Goal: Task Accomplishment & Management: Manage account settings

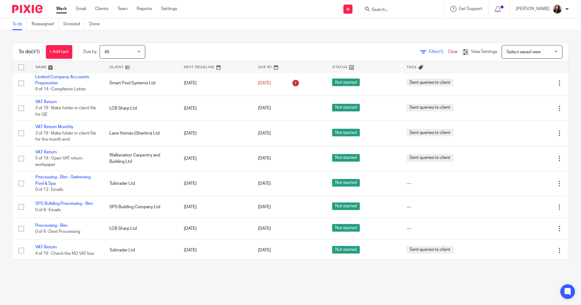
scroll to position [274, 0]
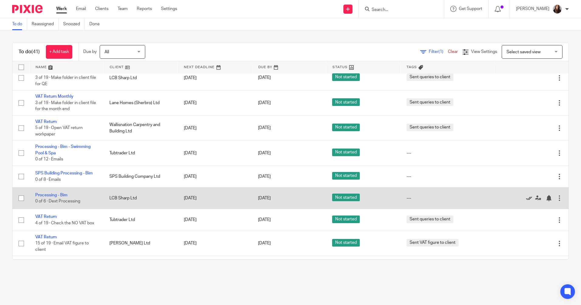
click at [526, 199] on icon at bounding box center [529, 198] width 6 height 6
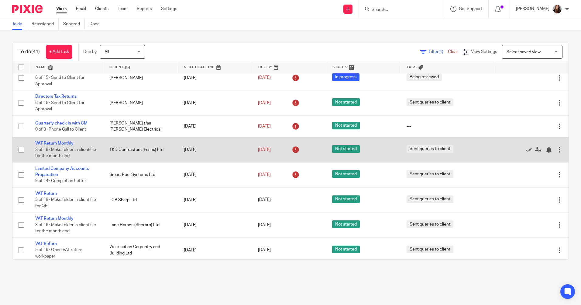
scroll to position [152, 0]
click at [66, 142] on link "VAT Return Monthly" at bounding box center [54, 143] width 38 height 4
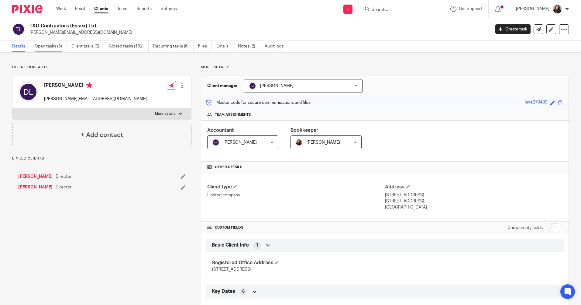
click at [53, 45] on link "Open tasks (5)" at bounding box center [51, 46] width 32 height 12
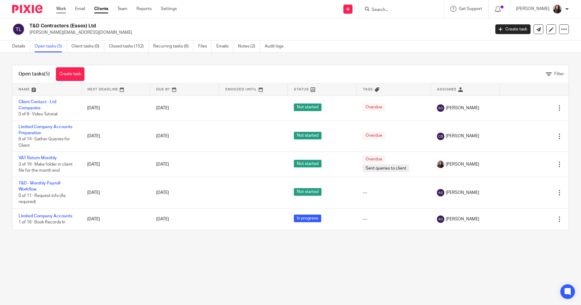
click at [62, 10] on link "Work" at bounding box center [61, 9] width 10 height 6
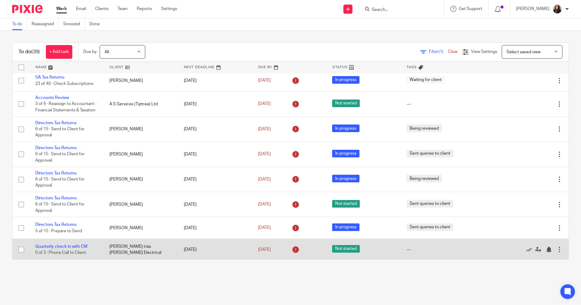
scroll to position [88, 0]
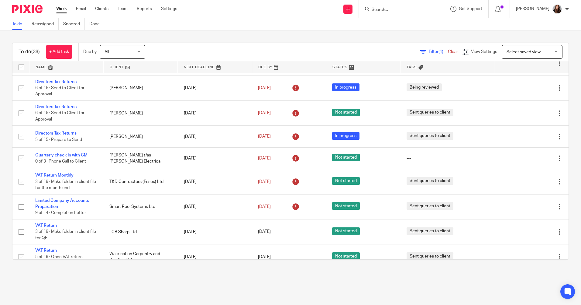
scroll to position [122, 0]
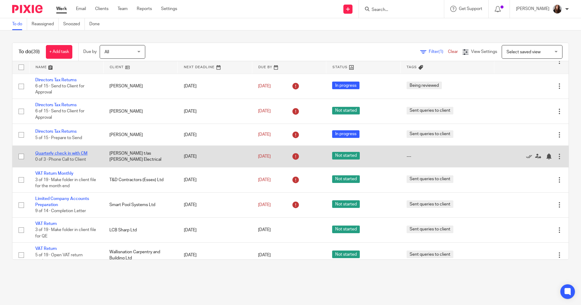
click at [73, 153] on link "Quarterly check in with CM" at bounding box center [61, 153] width 52 height 4
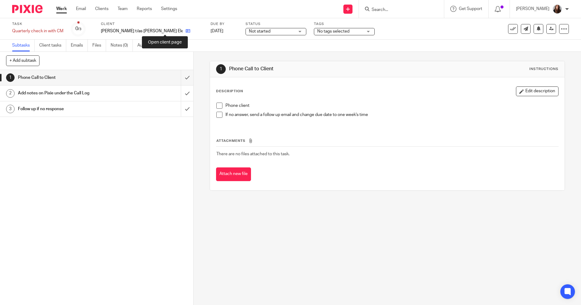
click at [186, 30] on icon at bounding box center [188, 31] width 5 height 5
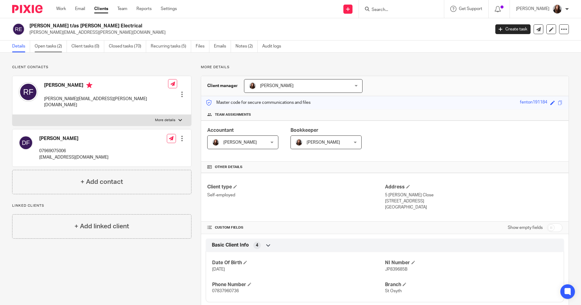
click at [50, 48] on link "Open tasks (2)" at bounding box center [51, 46] width 32 height 12
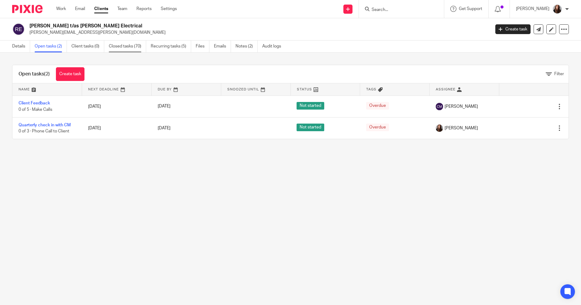
click at [121, 47] on link "Closed tasks (70)" at bounding box center [127, 46] width 37 height 12
click at [129, 48] on link "Closed tasks (70)" at bounding box center [127, 46] width 37 height 12
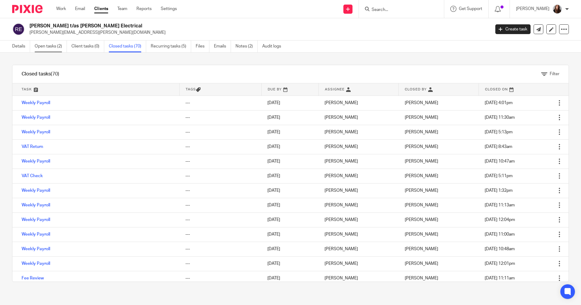
click at [58, 46] on link "Open tasks (2)" at bounding box center [51, 46] width 32 height 12
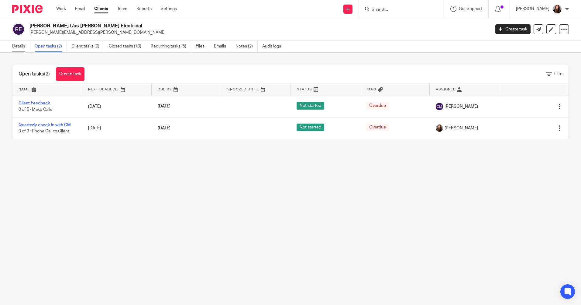
click at [17, 47] on link "Details" at bounding box center [21, 46] width 18 height 12
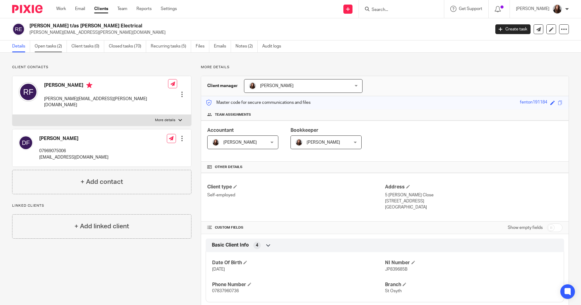
click at [39, 42] on link "Open tasks (2)" at bounding box center [51, 46] width 32 height 12
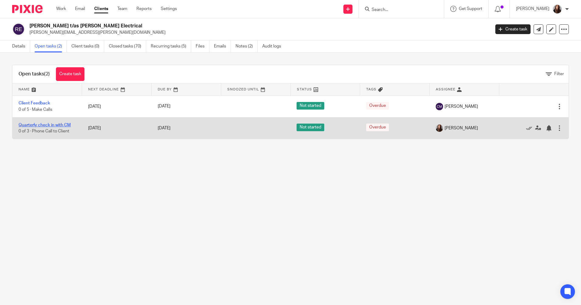
click at [55, 125] on link "Quarterly check in with CM" at bounding box center [45, 125] width 52 height 4
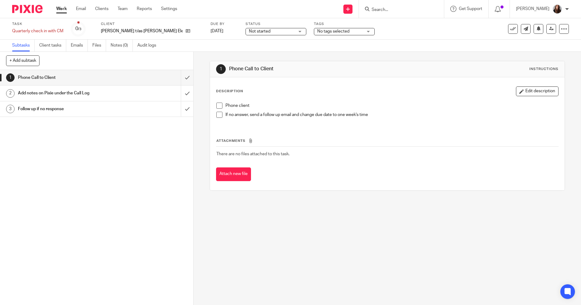
click at [218, 105] on span at bounding box center [220, 105] width 6 height 6
click at [218, 114] on span at bounding box center [220, 115] width 6 height 6
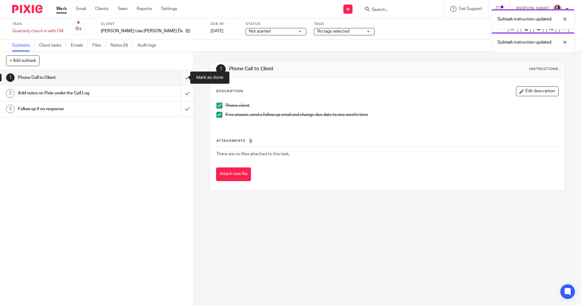
click at [179, 78] on input "submit" at bounding box center [96, 77] width 193 height 15
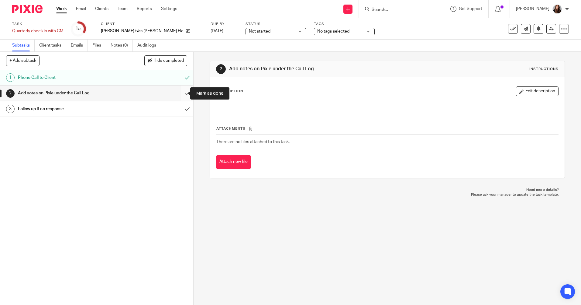
click at [183, 91] on input "submit" at bounding box center [96, 92] width 193 height 15
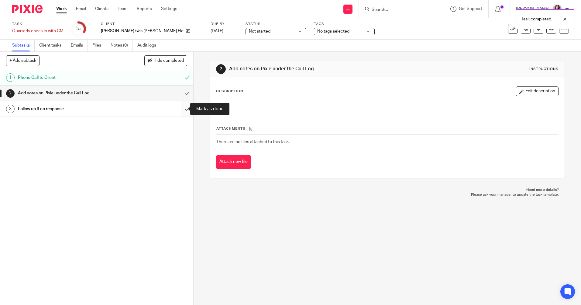
click at [180, 113] on input "submit" at bounding box center [96, 108] width 193 height 15
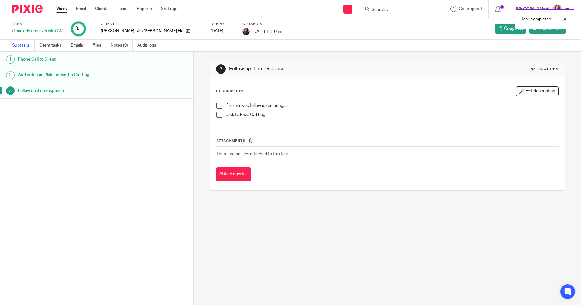
click at [62, 10] on link "Work" at bounding box center [61, 9] width 11 height 6
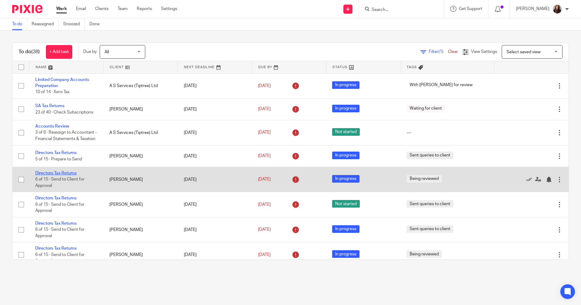
click at [74, 172] on link "Directors Tax Returns" at bounding box center [55, 173] width 41 height 4
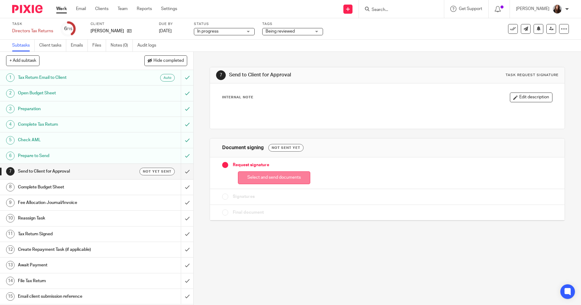
click at [291, 180] on button "Select and send documents" at bounding box center [274, 177] width 72 height 13
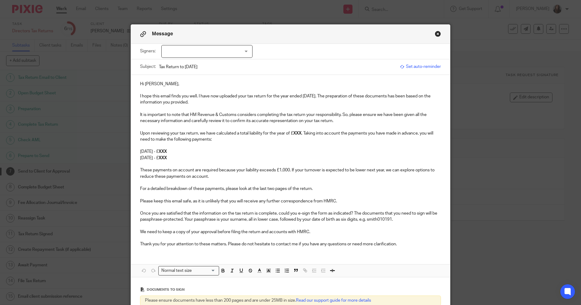
click at [240, 50] on div at bounding box center [206, 51] width 91 height 13
click at [192, 62] on span "[PERSON_NAME]" at bounding box center [186, 64] width 33 height 4
checkbox input "true"
drag, startPoint x: 195, startPoint y: 83, endPoint x: 233, endPoint y: 117, distance: 50.6
click at [195, 83] on p "Hi [PERSON_NAME]," at bounding box center [290, 84] width 301 height 6
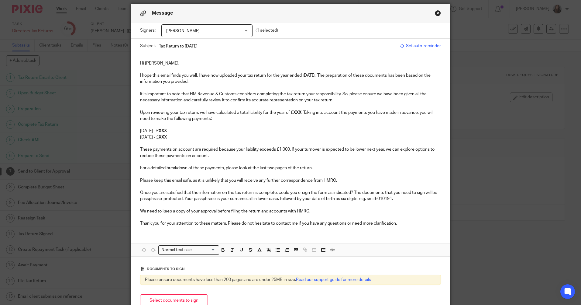
scroll to position [30, 0]
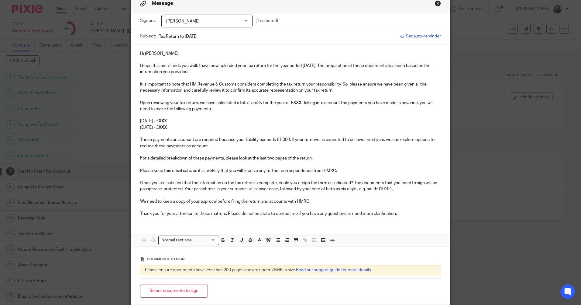
click at [301, 104] on strong "XXX" at bounding box center [297, 103] width 8 height 4
click at [207, 121] on p "31st January 2026 - £ XXX" at bounding box center [290, 121] width 301 height 6
click at [179, 121] on p "31st January 2026 - £" at bounding box center [290, 121] width 301 height 6
click at [192, 121] on p "31st January 2026 - £" at bounding box center [290, 121] width 301 height 6
click at [187, 127] on p "31st July 2026 - £ XXX" at bounding box center [290, 127] width 301 height 6
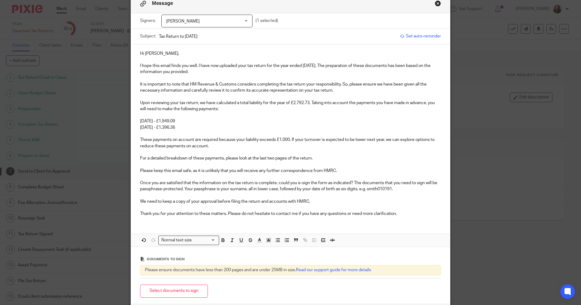
click at [294, 222] on div "Hi Ashley, I hope this email finds you well. I have now uploaded your tax retur…" at bounding box center [290, 145] width 319 height 202
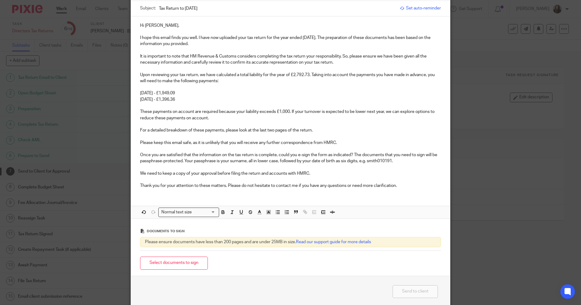
scroll to position [61, 0]
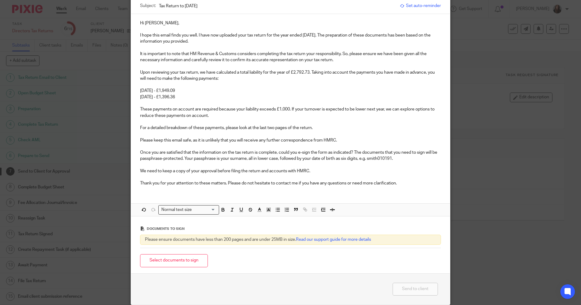
click at [416, 184] on p "Thank you for your attention to these matters. Please do not hesitate to contac…" at bounding box center [290, 183] width 301 height 6
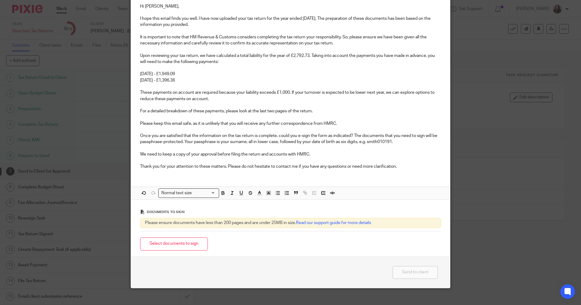
scroll to position [85, 0]
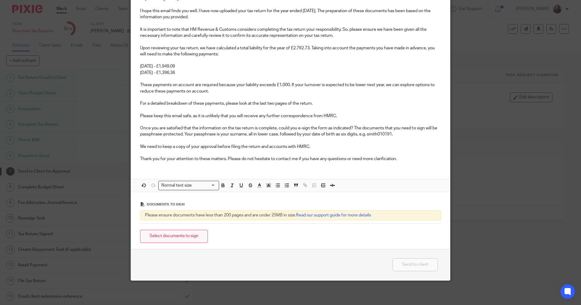
click at [184, 235] on button "Select documents to sign" at bounding box center [174, 236] width 68 height 13
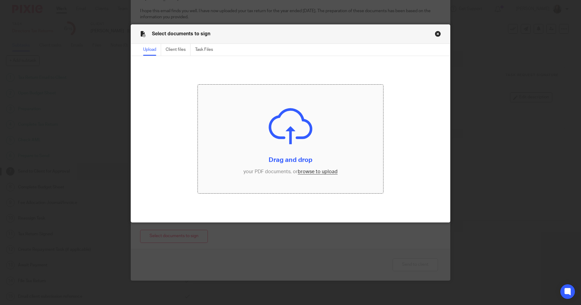
click at [289, 136] on input "file" at bounding box center [291, 139] width 186 height 109
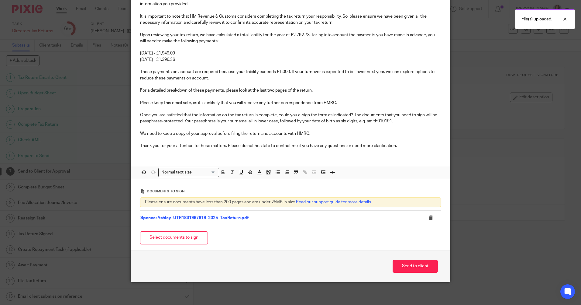
scroll to position [100, 0]
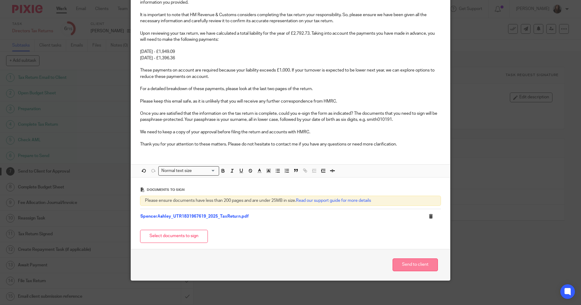
click at [415, 266] on button "Send to client" at bounding box center [415, 264] width 45 height 13
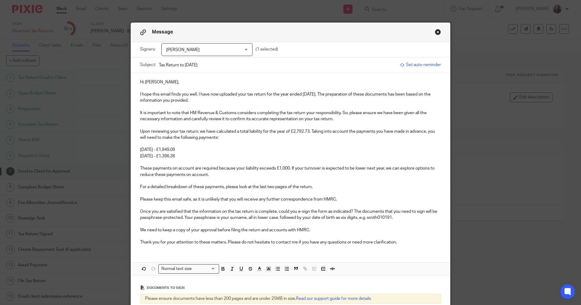
scroll to position [0, 0]
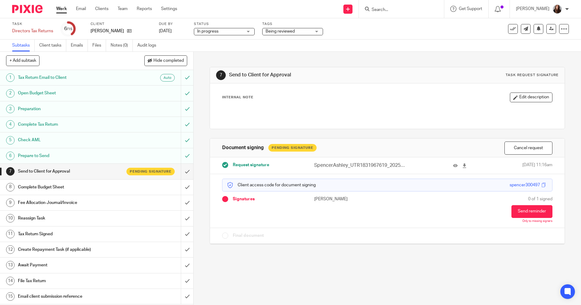
click at [301, 30] on span "Being reviewed" at bounding box center [289, 31] width 46 height 6
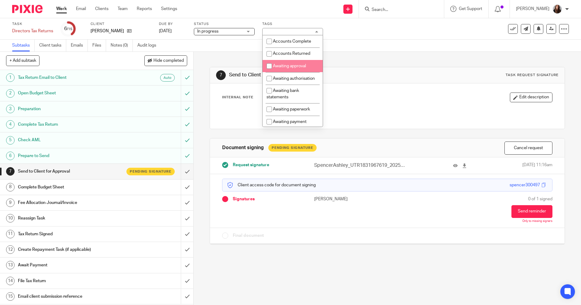
click at [269, 67] on input "checkbox" at bounding box center [270, 66] width 12 height 12
checkbox input "true"
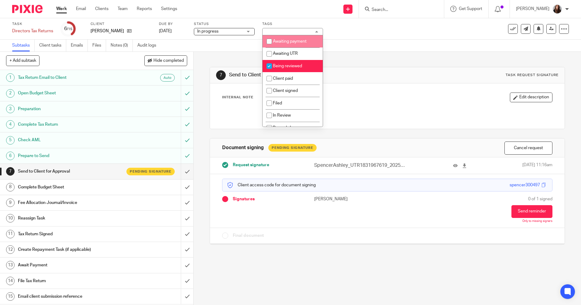
scroll to position [91, 0]
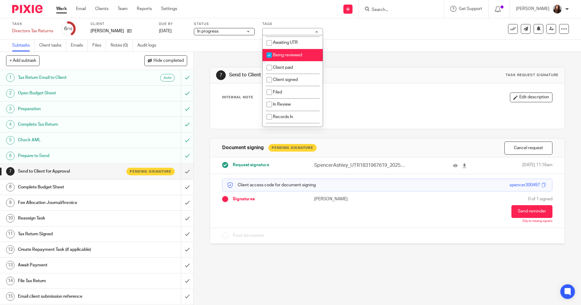
click at [271, 60] on input "checkbox" at bounding box center [270, 55] width 12 height 12
checkbox input "false"
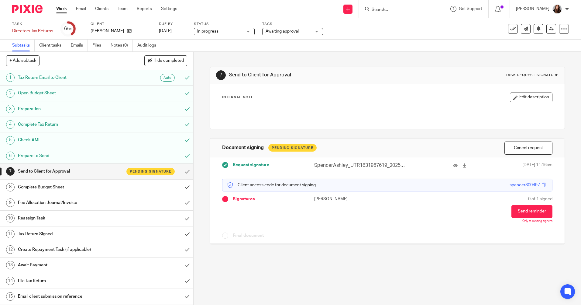
drag, startPoint x: 340, startPoint y: 54, endPoint x: 342, endPoint y: 122, distance: 67.5
click at [341, 54] on div "7 Send to Client for Approval Task request signature Internal Note Edit descrip…" at bounding box center [387, 151] width 355 height 199
click at [179, 188] on input "submit" at bounding box center [96, 186] width 193 height 15
click at [181, 203] on input "submit" at bounding box center [96, 202] width 193 height 15
click at [182, 217] on input "submit" at bounding box center [96, 217] width 193 height 15
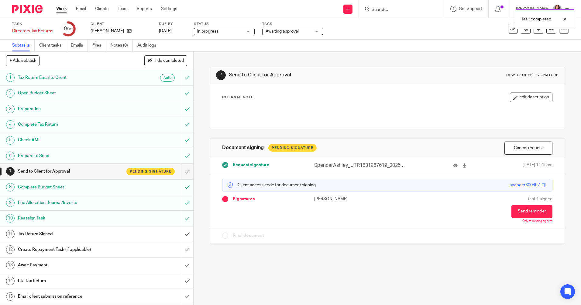
click at [95, 219] on h1 "Reassign Task" at bounding box center [70, 217] width 105 height 9
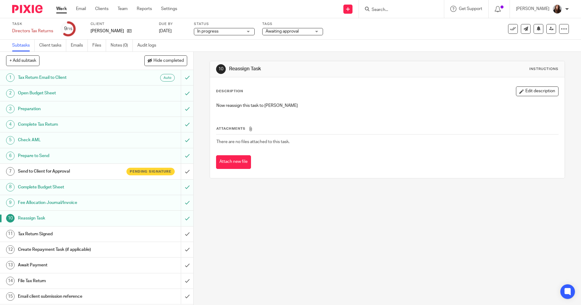
click at [74, 168] on h1 "Send to Client for Approval" at bounding box center [70, 171] width 105 height 9
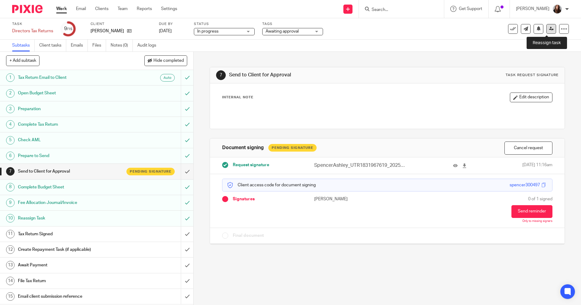
click at [550, 30] on icon at bounding box center [552, 28] width 5 height 5
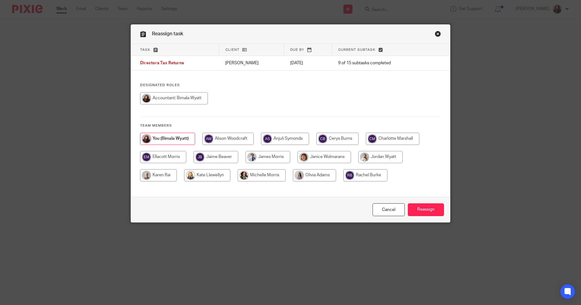
click at [390, 158] on input "radio" at bounding box center [381, 157] width 44 height 12
radio input "true"
click at [431, 209] on input "Reassign" at bounding box center [426, 209] width 36 height 13
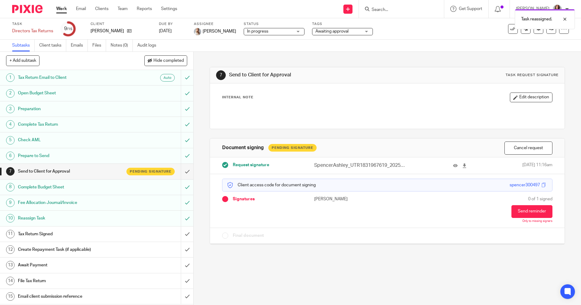
click at [60, 6] on link "Work" at bounding box center [61, 9] width 11 height 6
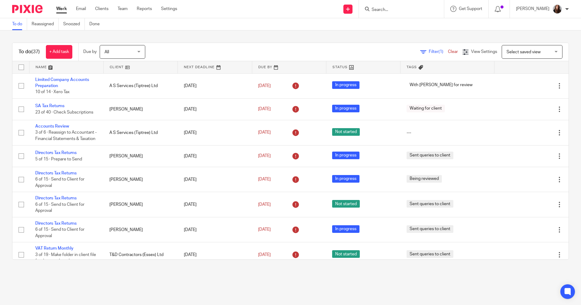
click at [391, 10] on input "Search" at bounding box center [398, 9] width 55 height 5
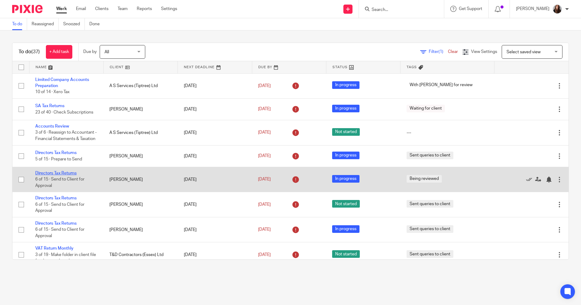
click at [71, 175] on link "Directors Tax Returns" at bounding box center [55, 173] width 41 height 4
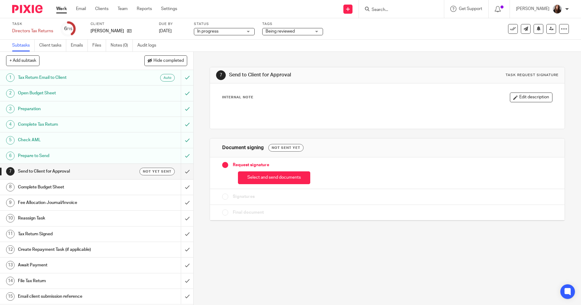
click at [293, 175] on button "Select and send documents" at bounding box center [274, 177] width 72 height 13
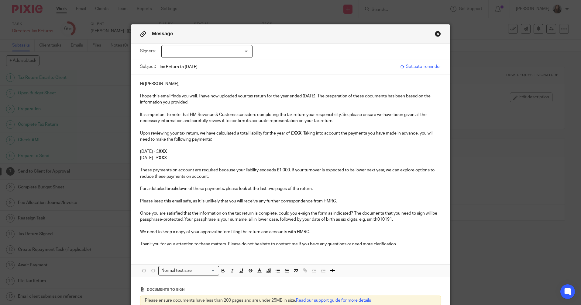
click at [228, 51] on div at bounding box center [206, 51] width 91 height 13
click at [205, 63] on li "Jayson Spencer" at bounding box center [205, 64] width 91 height 12
checkbox input "true"
click at [176, 83] on p "Hi Jayson," at bounding box center [290, 84] width 301 height 6
click at [301, 133] on strong "XXX" at bounding box center [297, 133] width 8 height 4
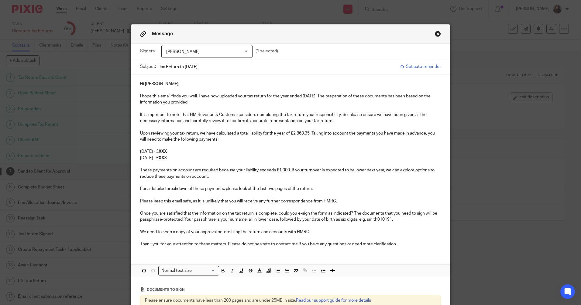
click at [217, 139] on p "Upon reviewing your tax return, we have calculated a total liability for the ye…" at bounding box center [290, 136] width 301 height 12
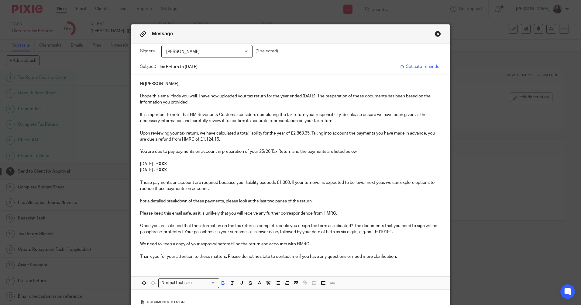
click at [197, 163] on p "31st January 2026 - £ XXX" at bounding box center [290, 164] width 301 height 6
click at [252, 194] on p at bounding box center [290, 195] width 301 height 6
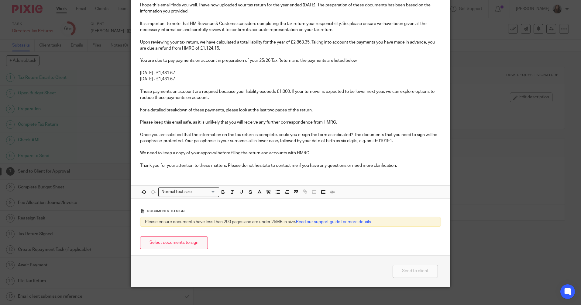
scroll to position [91, 0]
click at [182, 243] on button "Select documents to sign" at bounding box center [174, 242] width 68 height 13
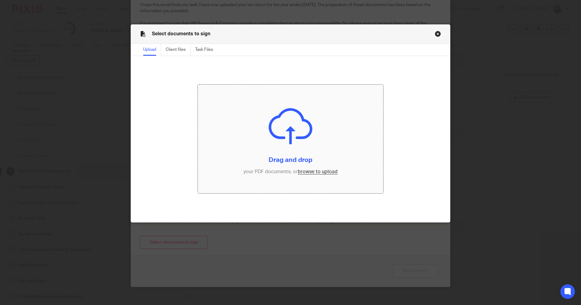
click at [287, 131] on input "file" at bounding box center [291, 139] width 186 height 109
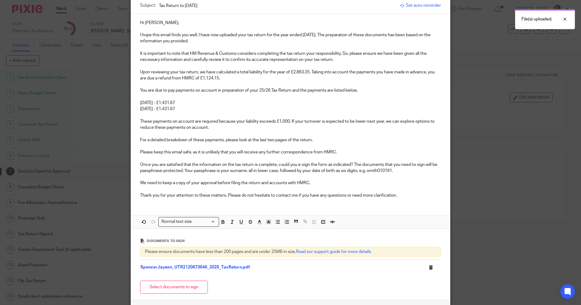
scroll to position [61, 0]
click at [147, 98] on p at bounding box center [290, 97] width 301 height 6
click at [172, 90] on p "You are due to pay payments on account in preparation of your 25/26 Tax Return …" at bounding box center [290, 91] width 301 height 6
drag, startPoint x: 247, startPoint y: 110, endPoint x: 253, endPoint y: 109, distance: 6.6
click at [248, 110] on p "31st July 2026 - £1,431.67" at bounding box center [290, 109] width 301 height 6
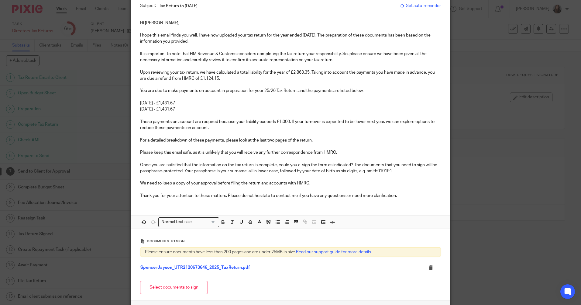
drag, startPoint x: 310, startPoint y: 100, endPoint x: 334, endPoint y: 103, distance: 24.5
click at [313, 100] on p at bounding box center [290, 97] width 301 height 6
click at [248, 104] on p "31st January 2026 - £1,431.67" at bounding box center [290, 103] width 301 height 6
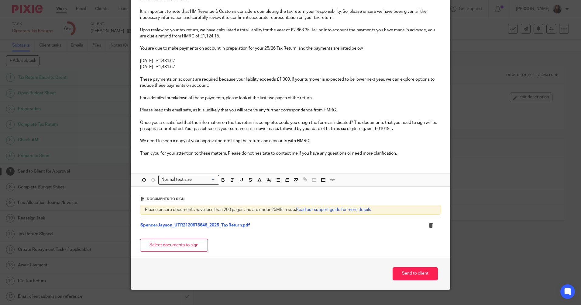
scroll to position [112, 0]
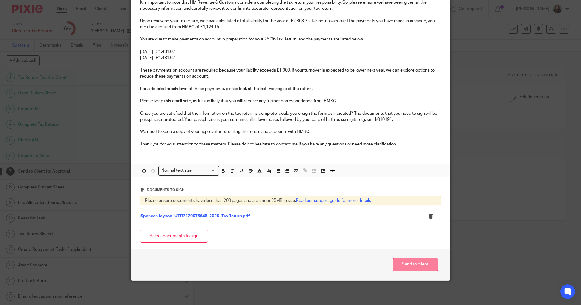
click at [422, 265] on button "Send to client" at bounding box center [415, 264] width 45 height 13
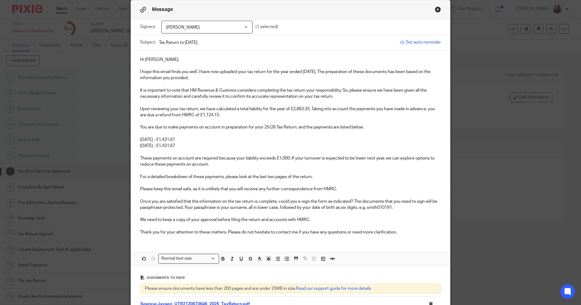
scroll to position [21, 0]
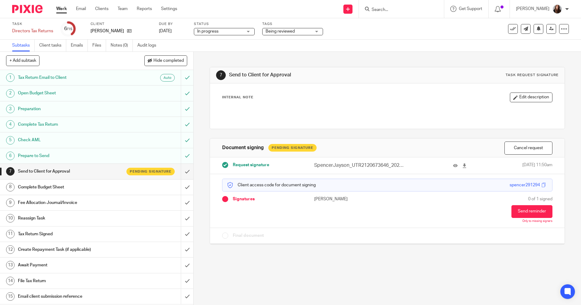
drag, startPoint x: 304, startPoint y: 30, endPoint x: 306, endPoint y: 57, distance: 26.8
click at [304, 30] on span "Being reviewed" at bounding box center [289, 31] width 46 height 6
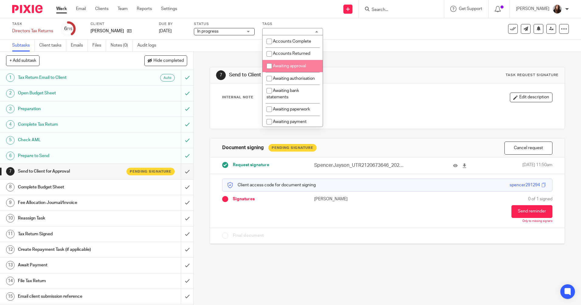
click at [269, 64] on input "checkbox" at bounding box center [270, 66] width 12 height 12
checkbox input "true"
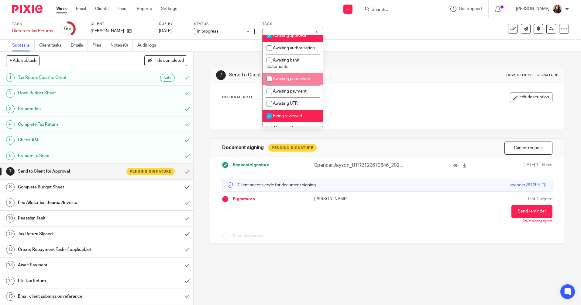
scroll to position [61, 0]
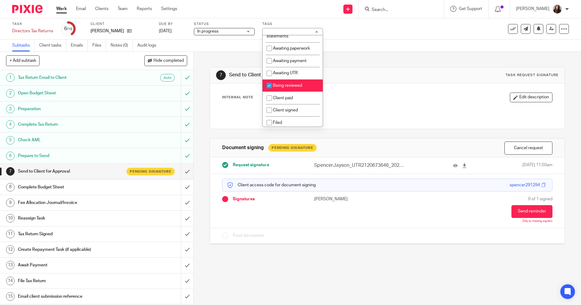
click at [270, 91] on input "checkbox" at bounding box center [270, 86] width 12 height 12
checkbox input "false"
click at [357, 56] on div "7 Send to Client for Approval Task request signature Internal Note Edit descrip…" at bounding box center [387, 151] width 355 height 199
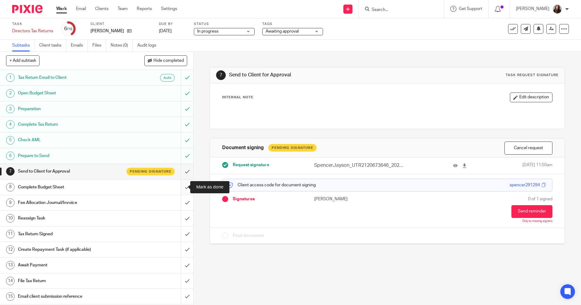
click at [177, 187] on input "submit" at bounding box center [96, 186] width 193 height 15
click at [179, 205] on input "submit" at bounding box center [96, 202] width 193 height 15
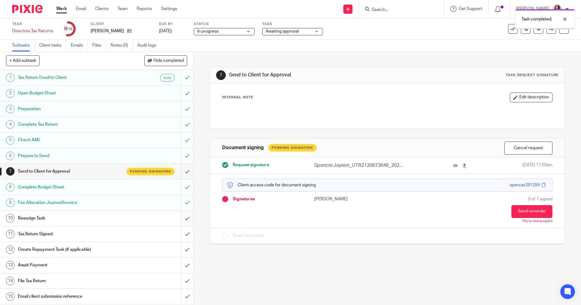
click at [183, 219] on input "submit" at bounding box center [96, 217] width 193 height 15
click at [548, 31] on link at bounding box center [552, 29] width 10 height 10
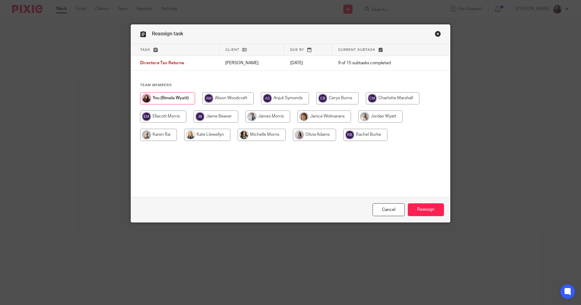
click at [378, 116] on input "radio" at bounding box center [381, 116] width 44 height 12
radio input "true"
click at [426, 209] on input "Reassign" at bounding box center [426, 209] width 36 height 13
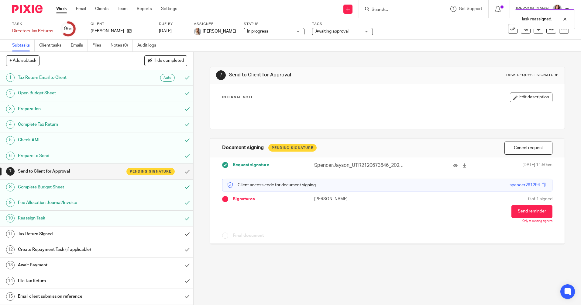
click at [64, 9] on link "Work" at bounding box center [61, 9] width 11 height 6
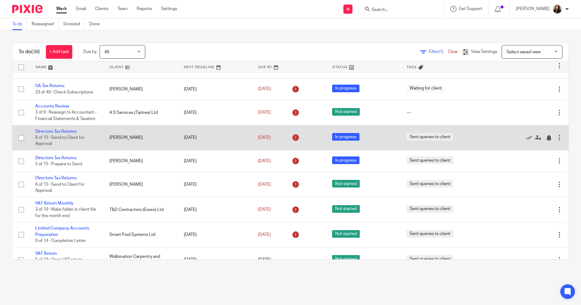
scroll to position [30, 0]
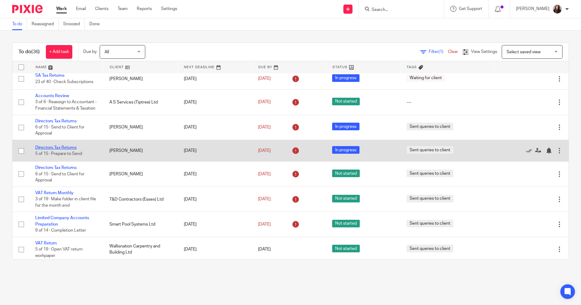
click at [73, 147] on link "Directors Tax Returns" at bounding box center [55, 147] width 41 height 4
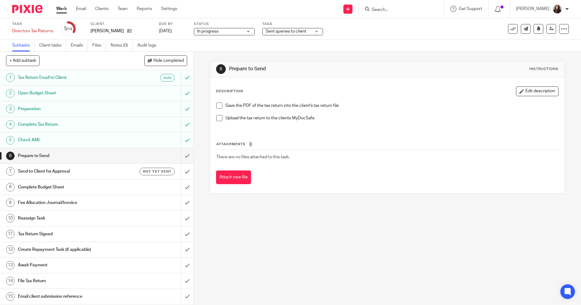
drag, startPoint x: 217, startPoint y: 104, endPoint x: 218, endPoint y: 115, distance: 10.4
click at [217, 104] on span at bounding box center [220, 105] width 6 height 6
click at [217, 120] on span at bounding box center [220, 118] width 6 height 6
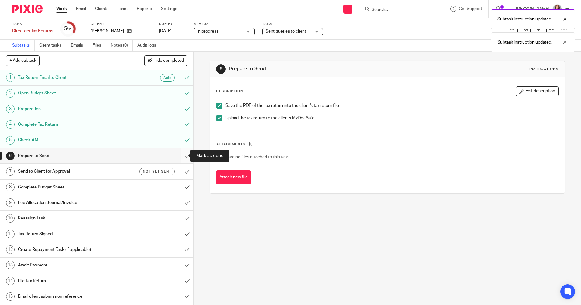
click at [183, 155] on input "submit" at bounding box center [96, 155] width 193 height 15
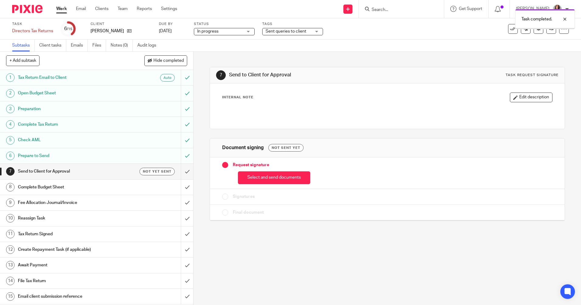
click at [286, 177] on button "Select and send documents" at bounding box center [274, 177] width 72 height 13
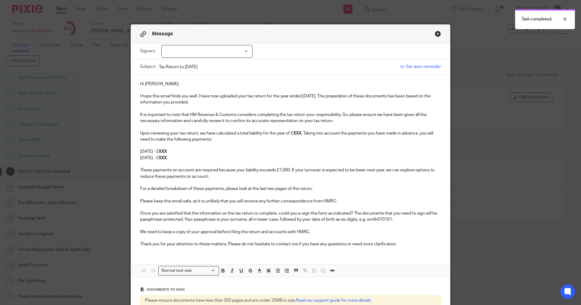
click at [232, 50] on div at bounding box center [206, 51] width 91 height 13
click at [228, 64] on li "[PERSON_NAME]" at bounding box center [205, 64] width 91 height 12
checkbox input "true"
click at [222, 85] on p "Hi [PERSON_NAME]," at bounding box center [290, 84] width 301 height 6
click at [300, 134] on strong "XXX" at bounding box center [297, 133] width 8 height 4
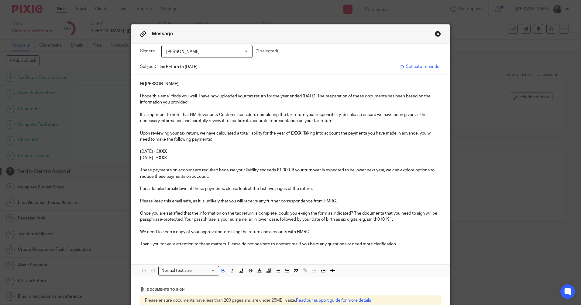
click at [301, 134] on p "Upon reviewing your tax return, we have calculated a total liability for the ye…" at bounding box center [290, 136] width 301 height 12
drag, startPoint x: 426, startPoint y: 134, endPoint x: 432, endPoint y: 134, distance: 6.1
click at [427, 134] on p "Upon reviewing your tax return, we have calculated a total liability for the ye…" at bounding box center [290, 136] width 301 height 12
click at [140, 141] on p "Upon reviewing your tax return, we have calculated a total liability for the ye…" at bounding box center [290, 136] width 301 height 12
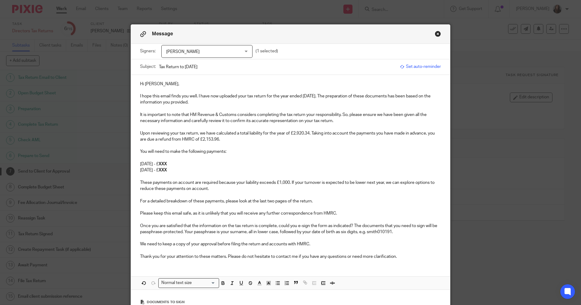
click at [187, 151] on p "You will need to make the following payments:" at bounding box center [290, 151] width 301 height 6
click at [224, 151] on p "You will need to make the following payments:" at bounding box center [290, 151] width 301 height 6
click at [203, 163] on p "31st January 2026 - £ XXX" at bounding box center [290, 164] width 301 height 6
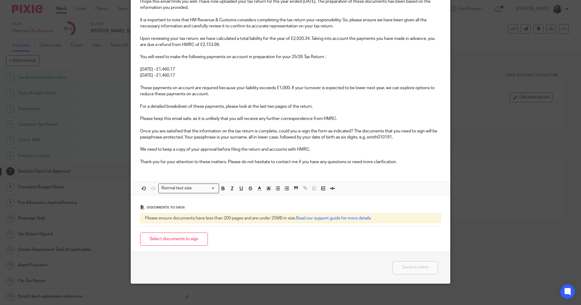
scroll to position [98, 0]
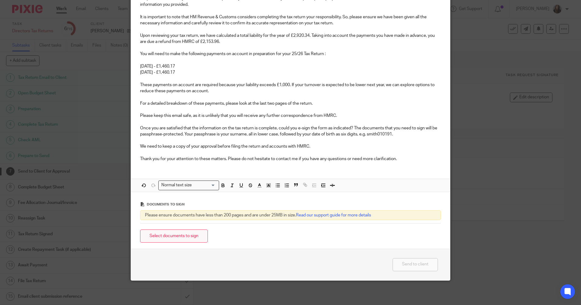
click at [192, 235] on button "Select documents to sign" at bounding box center [174, 235] width 68 height 13
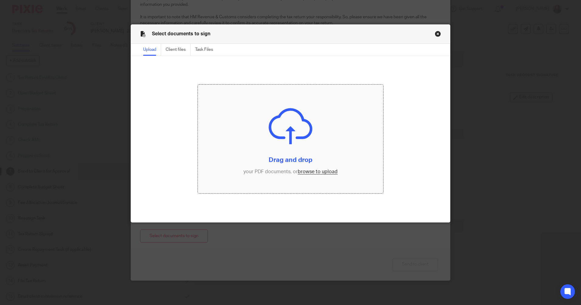
click at [288, 138] on input "file" at bounding box center [291, 139] width 186 height 109
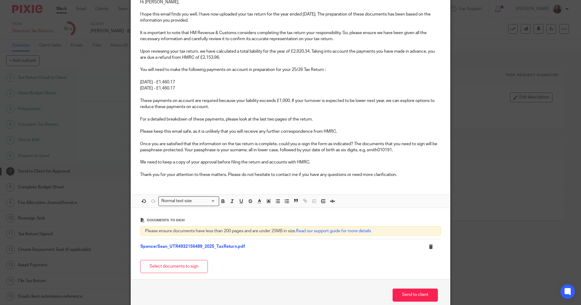
scroll to position [112, 0]
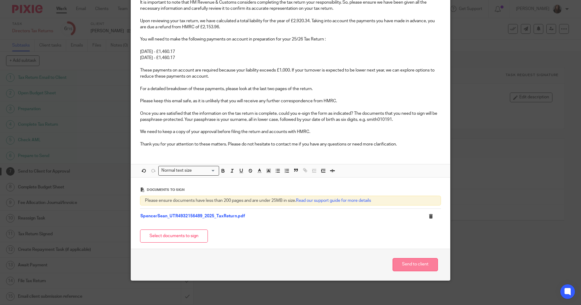
click at [414, 264] on button "Send to client" at bounding box center [415, 264] width 45 height 13
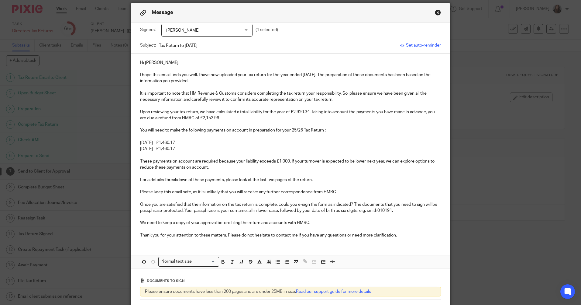
scroll to position [0, 0]
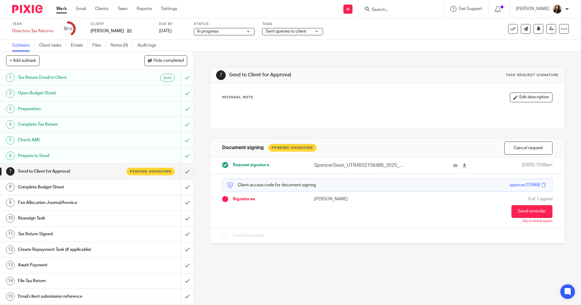
click at [304, 33] on span "Sent queries to client" at bounding box center [289, 31] width 46 height 6
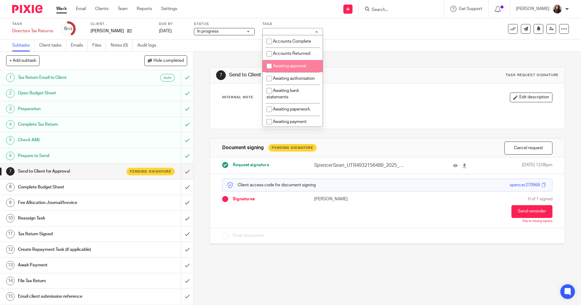
click at [268, 68] on input "checkbox" at bounding box center [270, 66] width 12 height 12
checkbox input "true"
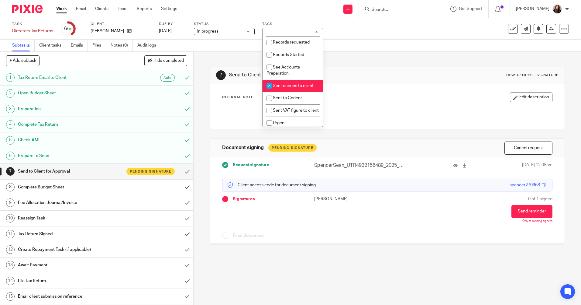
scroll to position [182, 0]
click at [269, 87] on input "checkbox" at bounding box center [270, 81] width 12 height 12
checkbox input "false"
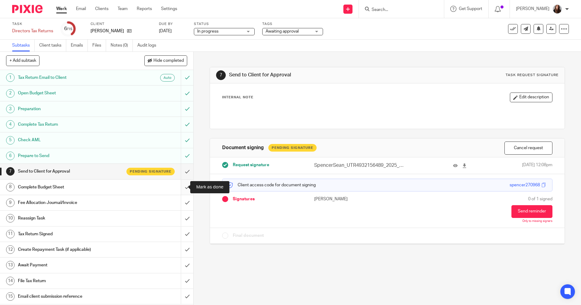
click at [180, 188] on input "submit" at bounding box center [96, 186] width 193 height 15
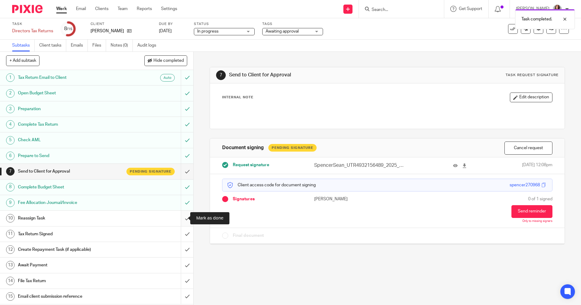
click at [183, 219] on input "submit" at bounding box center [96, 217] width 193 height 15
click at [551, 32] on link at bounding box center [552, 29] width 10 height 10
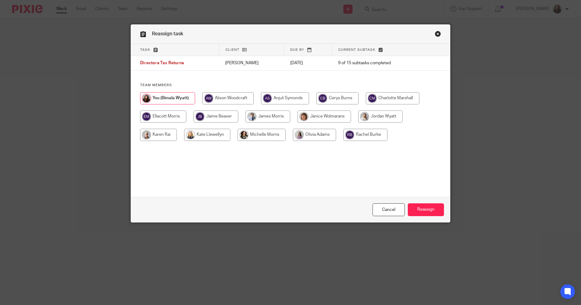
click at [392, 120] on input "radio" at bounding box center [381, 116] width 44 height 12
radio input "true"
click at [428, 206] on input "Reassign" at bounding box center [426, 209] width 36 height 13
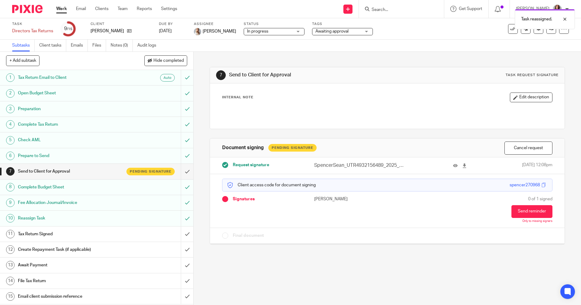
click at [63, 11] on link "Work" at bounding box center [61, 9] width 11 height 6
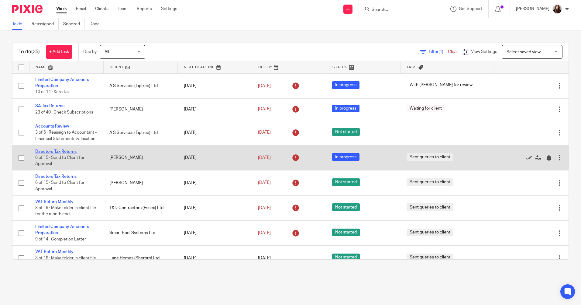
click at [69, 152] on link "Directors Tax Returns" at bounding box center [55, 151] width 41 height 4
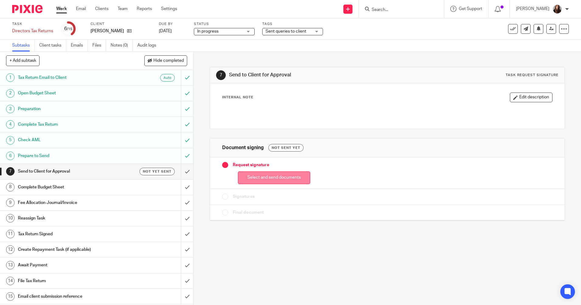
click at [277, 176] on button "Select and send documents" at bounding box center [274, 177] width 72 height 13
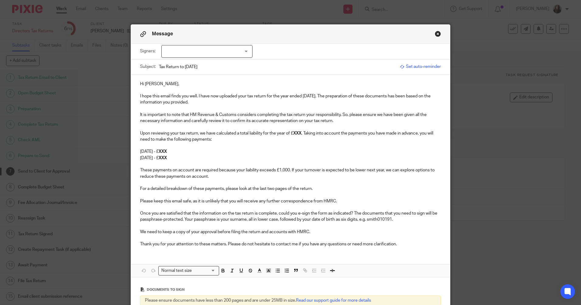
click at [228, 45] on div at bounding box center [206, 51] width 91 height 13
click at [211, 68] on li "[PERSON_NAME]" at bounding box center [205, 64] width 91 height 12
checkbox input "true"
click at [195, 87] on p at bounding box center [290, 90] width 301 height 6
click at [158, 84] on p "Hi Melanie," at bounding box center [290, 84] width 301 height 6
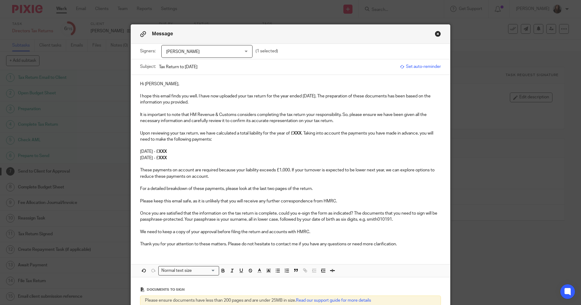
click at [301, 135] on strong "XXX" at bounding box center [297, 133] width 8 height 4
drag, startPoint x: 291, startPoint y: 133, endPoint x: 337, endPoint y: 133, distance: 45.6
click at [291, 133] on p "Upon reviewing your tax return, we have calculated a total liability for the ye…" at bounding box center [290, 136] width 301 height 12
click at [195, 152] on p "31st January 2026 - £ XXX" at bounding box center [290, 151] width 301 height 6
click at [189, 156] on p "31st July 2026 - £ XXX" at bounding box center [290, 158] width 301 height 6
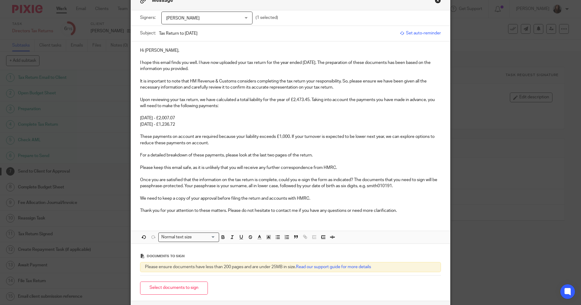
scroll to position [85, 0]
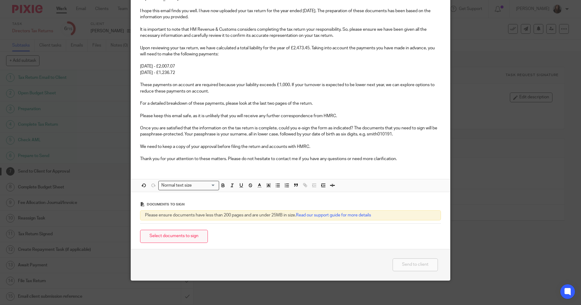
click at [197, 238] on button "Select documents to sign" at bounding box center [174, 236] width 68 height 13
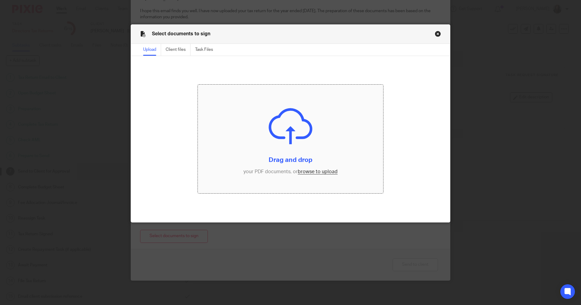
click at [312, 150] on input "file" at bounding box center [291, 139] width 186 height 109
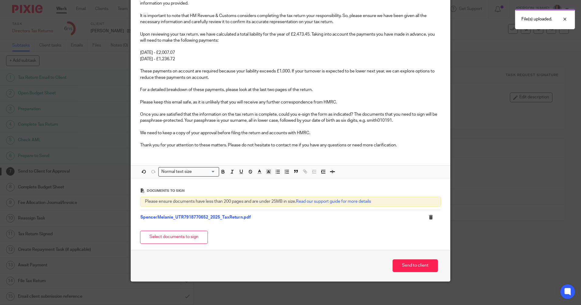
scroll to position [100, 0]
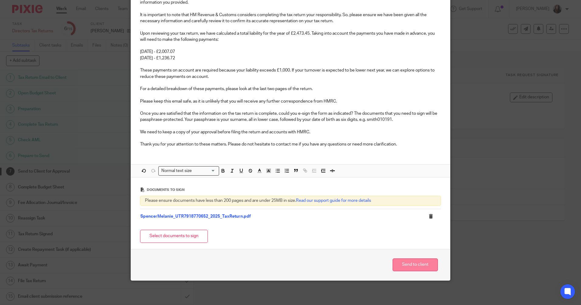
click at [411, 266] on button "Send to client" at bounding box center [415, 264] width 45 height 13
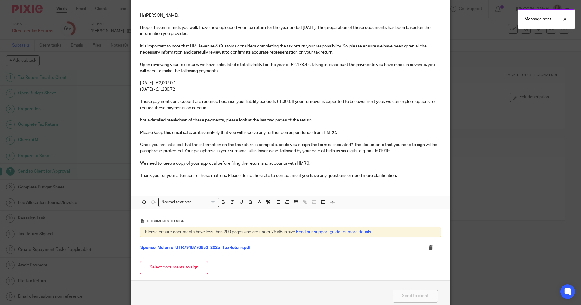
scroll to position [39, 0]
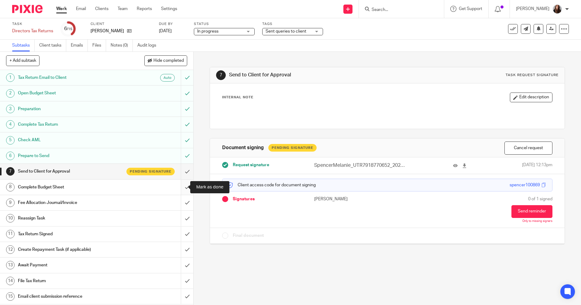
click at [181, 186] on input "submit" at bounding box center [96, 186] width 193 height 15
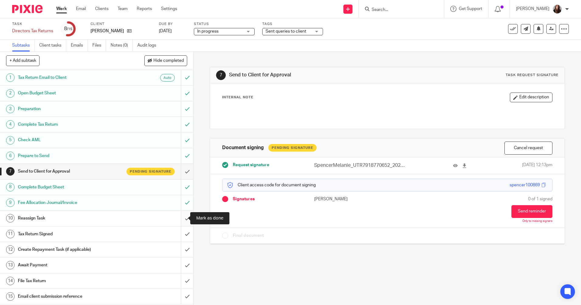
click at [181, 218] on input "submit" at bounding box center [96, 217] width 193 height 15
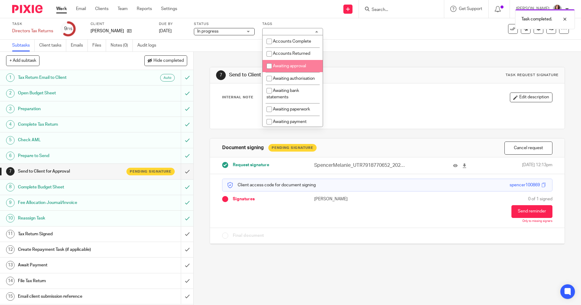
click at [270, 66] on input "checkbox" at bounding box center [270, 66] width 12 height 12
checkbox input "true"
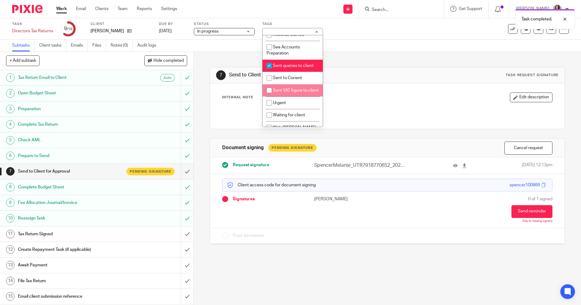
scroll to position [213, 0]
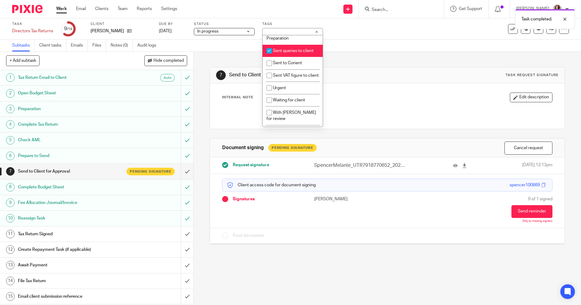
click at [270, 57] on input "checkbox" at bounding box center [270, 51] width 12 height 12
checkbox input "false"
drag, startPoint x: 366, startPoint y: 54, endPoint x: 371, endPoint y: 54, distance: 5.2
click at [366, 54] on div "7 Send to Client for Approval Task request signature Internal Note Edit descrip…" at bounding box center [387, 151] width 355 height 199
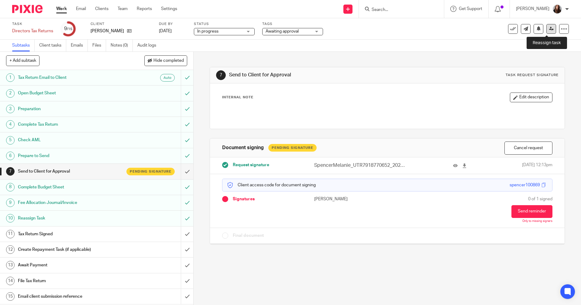
click at [550, 31] on icon at bounding box center [552, 28] width 5 height 5
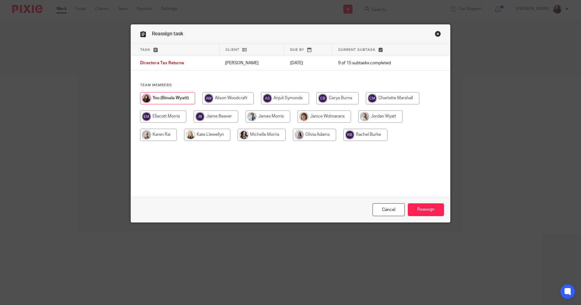
drag, startPoint x: 376, startPoint y: 116, endPoint x: 389, endPoint y: 128, distance: 18.1
click at [376, 116] on input "radio" at bounding box center [381, 116] width 44 height 12
radio input "true"
click at [429, 208] on input "Reassign" at bounding box center [426, 209] width 36 height 13
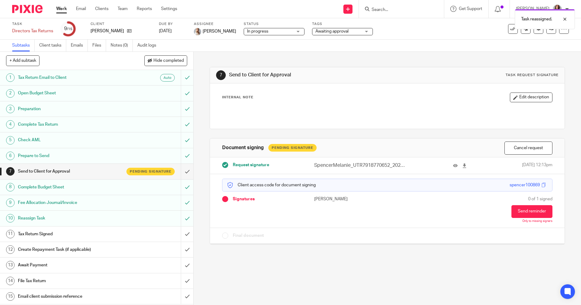
click at [62, 9] on link "Work" at bounding box center [61, 9] width 11 height 6
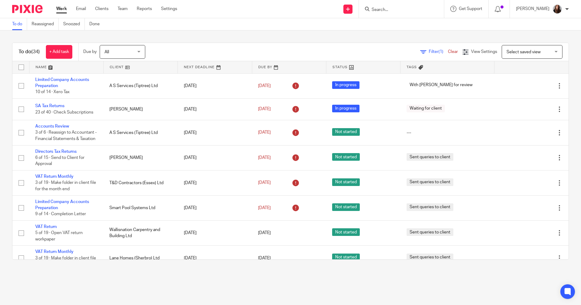
click at [407, 11] on input "Search" at bounding box center [398, 9] width 55 height 5
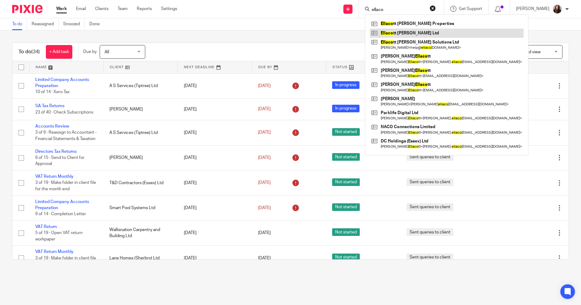
type input "ellaco"
click at [417, 32] on link at bounding box center [447, 33] width 154 height 9
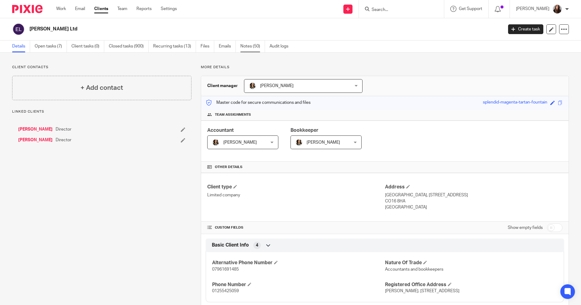
click at [254, 45] on link "Notes (50)" at bounding box center [253, 46] width 25 height 12
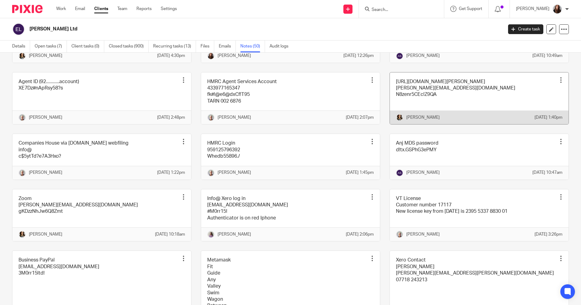
scroll to position [973, 0]
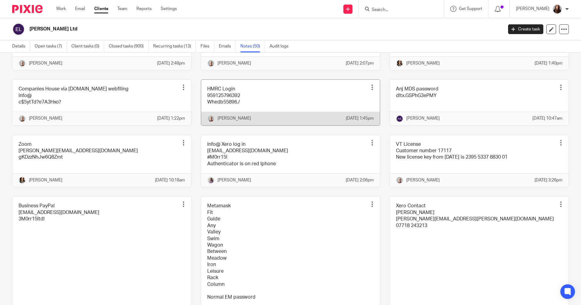
click at [310, 125] on link at bounding box center [290, 102] width 179 height 45
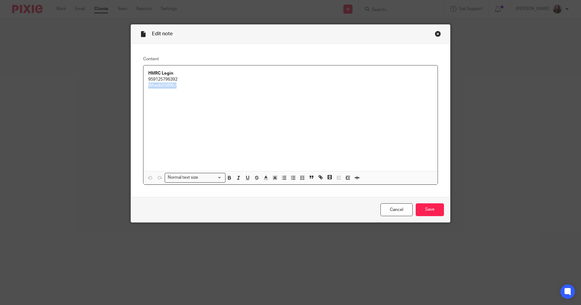
drag, startPoint x: 182, startPoint y: 85, endPoint x: 156, endPoint y: 87, distance: 25.9
click at [131, 87] on div "Content HMRC Login 959125796392 Whedb55896./ Normal text size Loading... Remove…" at bounding box center [290, 120] width 319 height 153
copy p "Whedb55896./"
click at [437, 34] on div "Close this dialog window" at bounding box center [438, 34] width 6 height 6
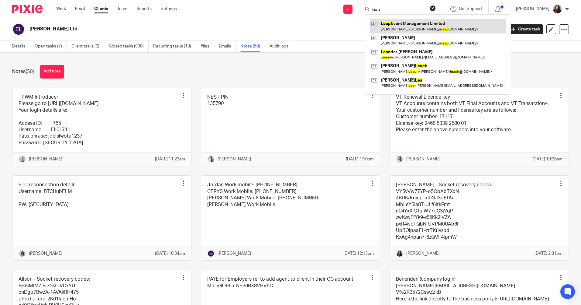
type input "leap"
click at [408, 25] on link at bounding box center [438, 26] width 137 height 14
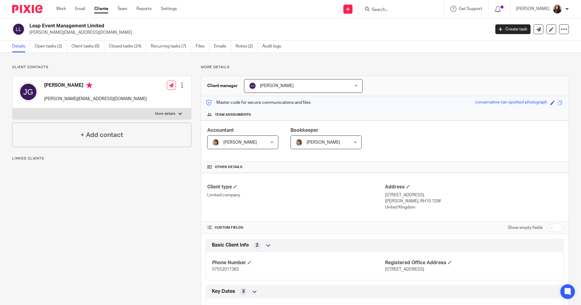
click at [44, 46] on link "Open tasks (2)" at bounding box center [51, 46] width 32 height 12
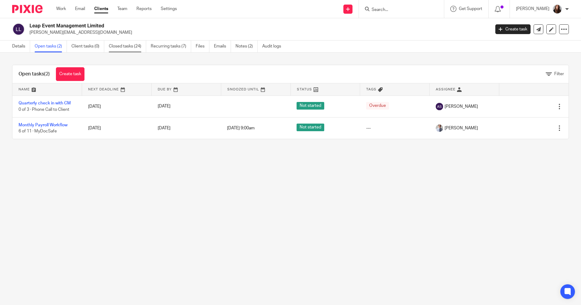
click at [126, 46] on link "Closed tasks (24)" at bounding box center [127, 46] width 37 height 12
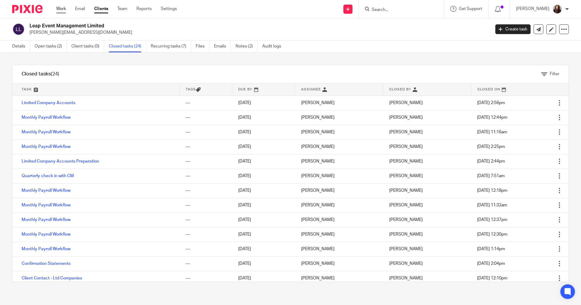
click at [59, 8] on link "Work" at bounding box center [61, 9] width 10 height 6
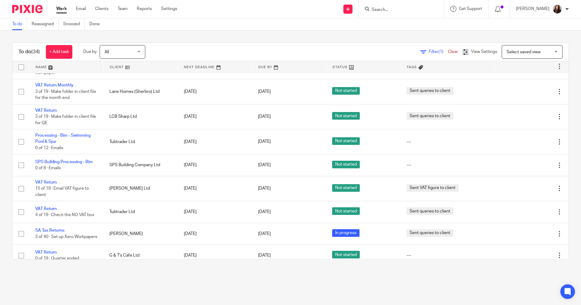
scroll to position [182, 0]
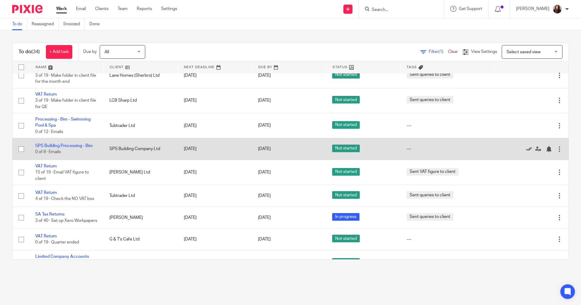
click at [526, 148] on icon at bounding box center [529, 149] width 6 height 6
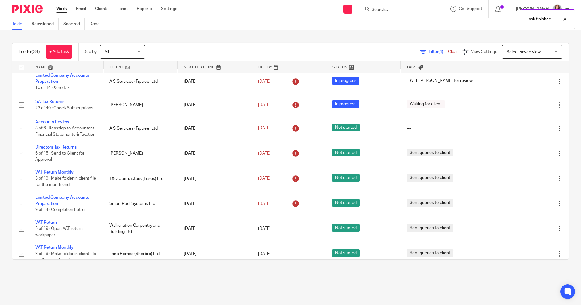
scroll to position [0, 0]
